Goal: Obtain resource: Download file/media

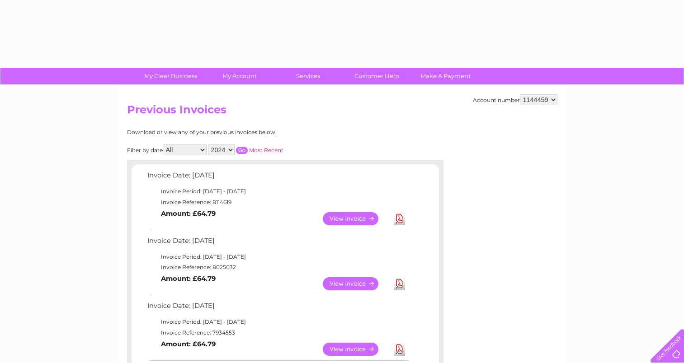
select select "2024"
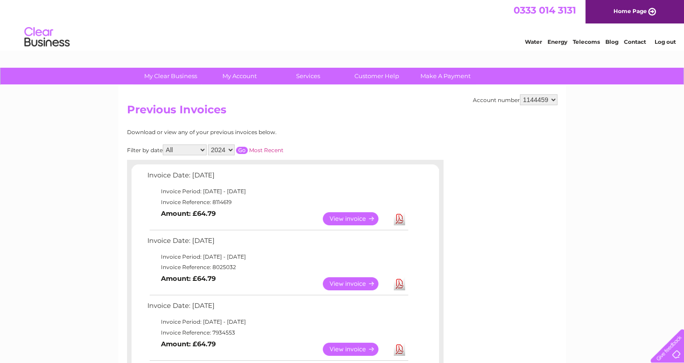
click at [217, 150] on select "2025 2024 2023 2022" at bounding box center [221, 150] width 27 height 11
click at [244, 150] on input "button" at bounding box center [242, 150] width 12 height 7
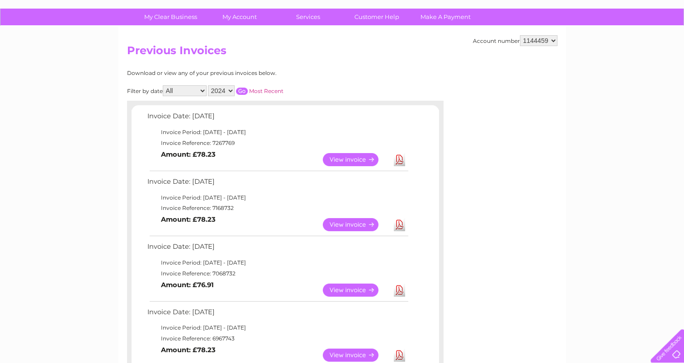
scroll to position [65, 0]
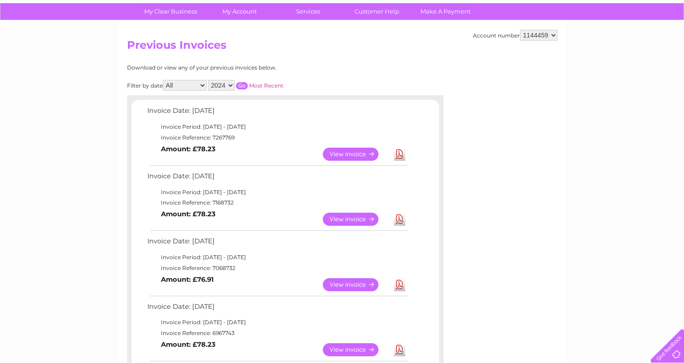
click at [357, 282] on link "View" at bounding box center [356, 284] width 66 height 13
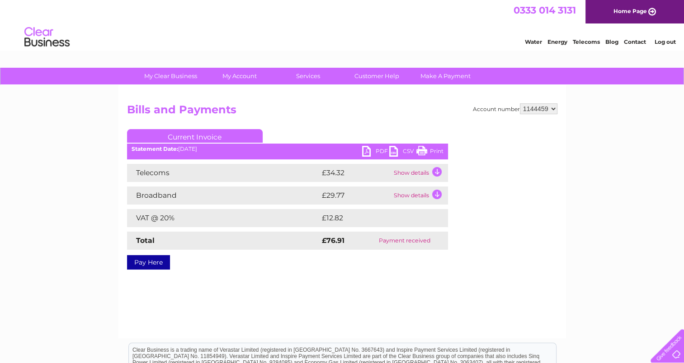
click at [375, 150] on link "PDF" at bounding box center [375, 152] width 27 height 13
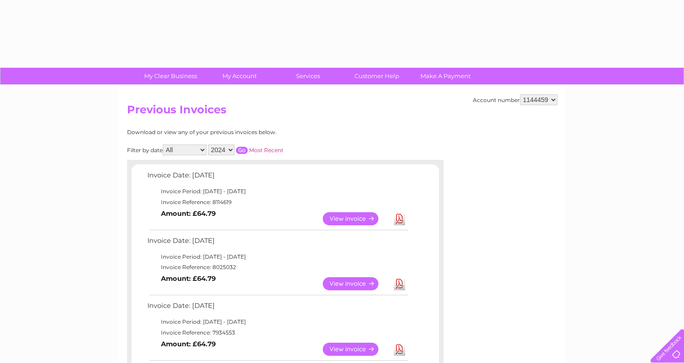
select select "2024"
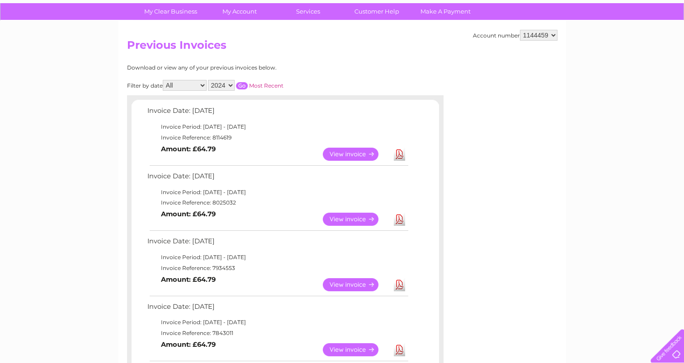
click at [243, 86] on input "button" at bounding box center [242, 85] width 12 height 7
click at [363, 215] on link "View" at bounding box center [356, 219] width 66 height 13
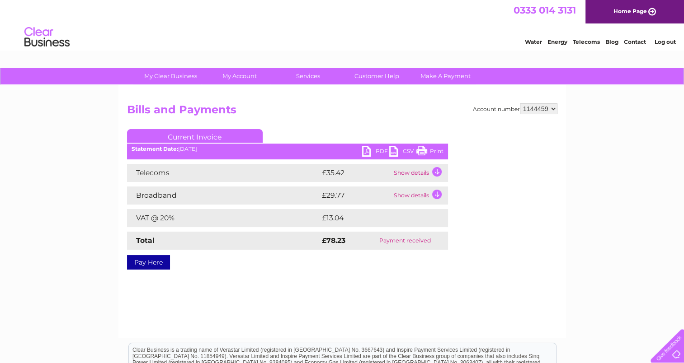
click at [380, 150] on link "PDF" at bounding box center [375, 152] width 27 height 13
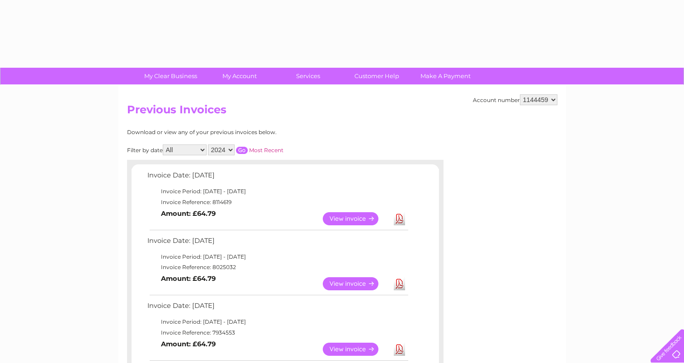
select select "2024"
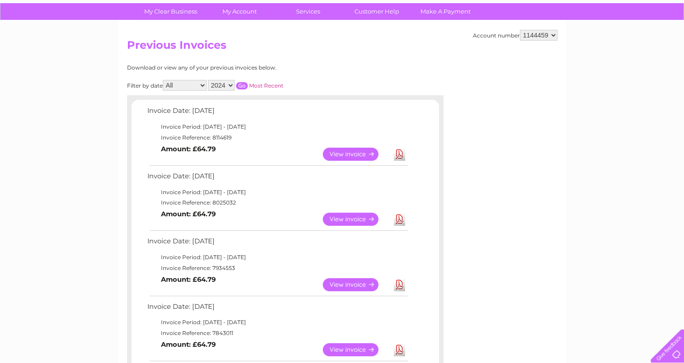
click at [236, 85] on div "Filter by date All January February March April May June July August September …" at bounding box center [245, 85] width 237 height 11
click at [242, 85] on input "button" at bounding box center [242, 85] width 12 height 7
click at [342, 154] on link "View" at bounding box center [356, 154] width 66 height 13
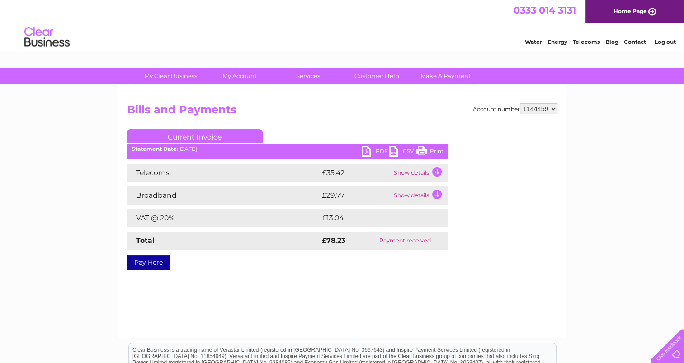
click at [374, 149] on link "PDF" at bounding box center [375, 152] width 27 height 13
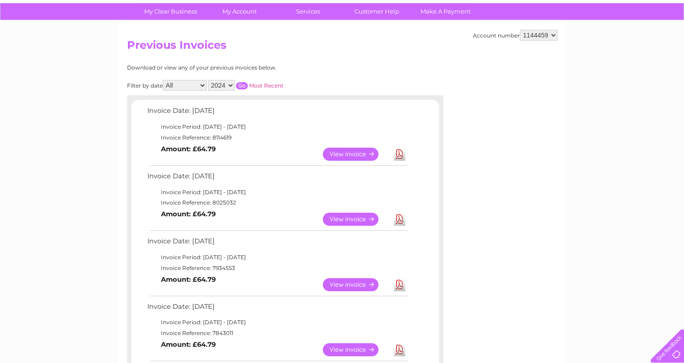
click at [228, 82] on select "2025 2024 2023 2022" at bounding box center [221, 85] width 27 height 11
select select "2025"
click at [209, 80] on select "2025 2024 2023 2022" at bounding box center [221, 85] width 27 height 11
click at [240, 86] on input "button" at bounding box center [242, 85] width 12 height 7
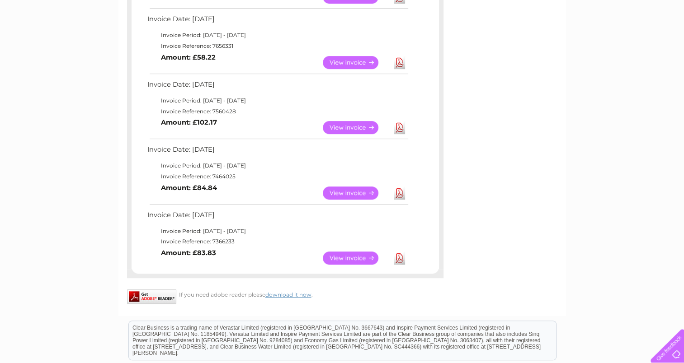
scroll to position [483, 0]
click at [348, 254] on link "View" at bounding box center [356, 257] width 66 height 13
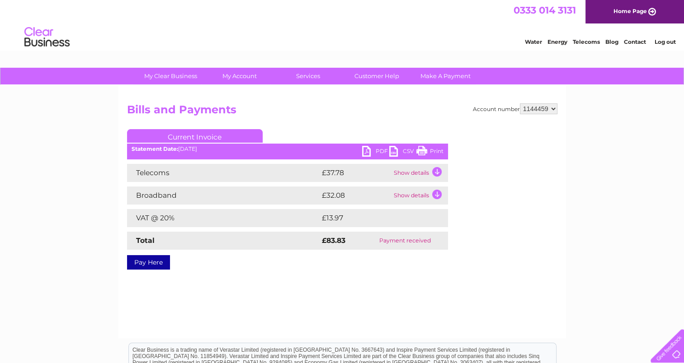
click at [369, 153] on link "PDF" at bounding box center [375, 152] width 27 height 13
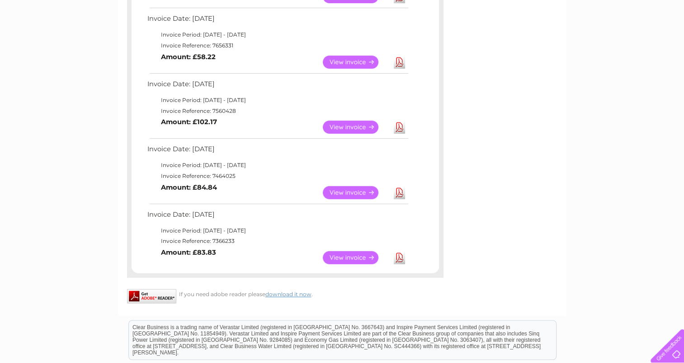
click at [367, 189] on link "View" at bounding box center [356, 192] width 66 height 13
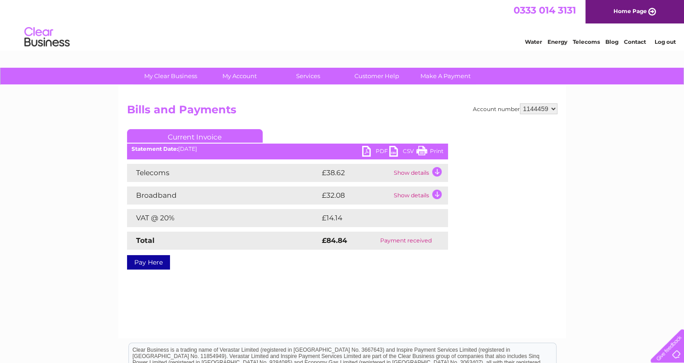
drag, startPoint x: 383, startPoint y: 144, endPoint x: 380, endPoint y: 148, distance: 5.2
click at [380, 148] on div "Current Invoice PDF CSV Print Statement Date: 11/02/2025" at bounding box center [287, 197] width 321 height 137
click at [380, 148] on link "PDF" at bounding box center [375, 152] width 27 height 13
